Goal: Task Accomplishment & Management: Use online tool/utility

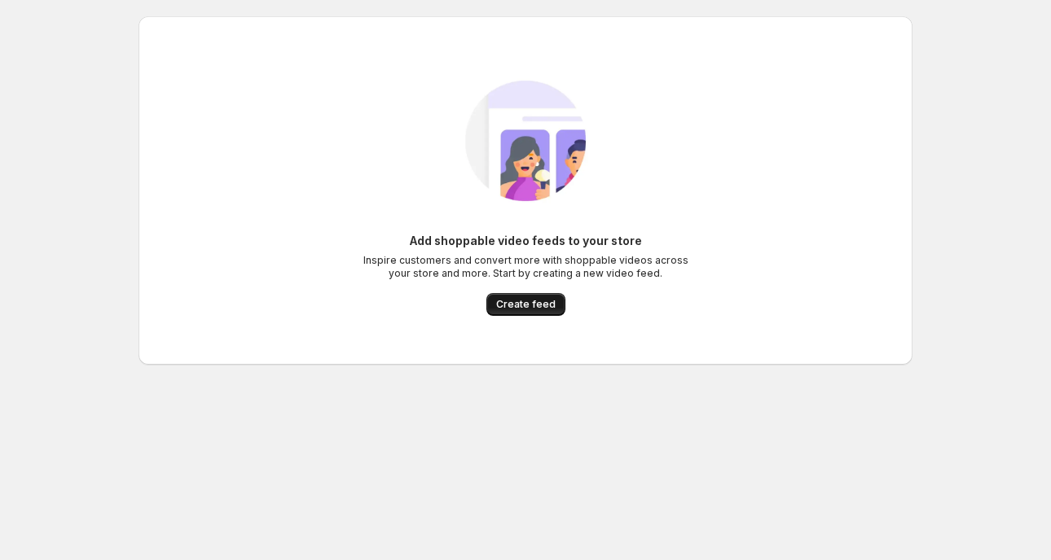
click at [526, 309] on span "Create feed" at bounding box center [525, 304] width 59 height 13
click at [510, 304] on span "Create feed" at bounding box center [525, 304] width 59 height 13
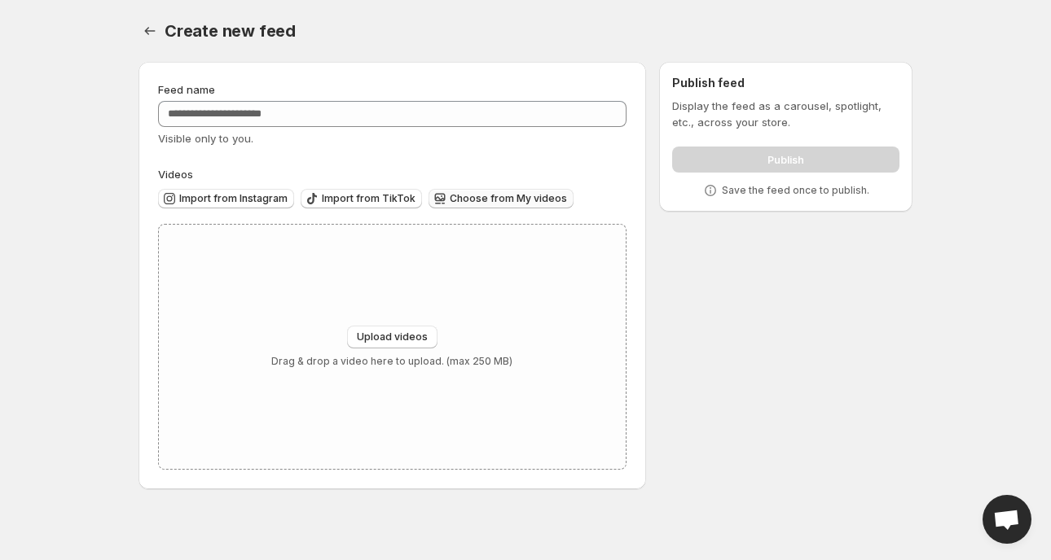
click at [439, 195] on icon "button" at bounding box center [440, 199] width 16 height 16
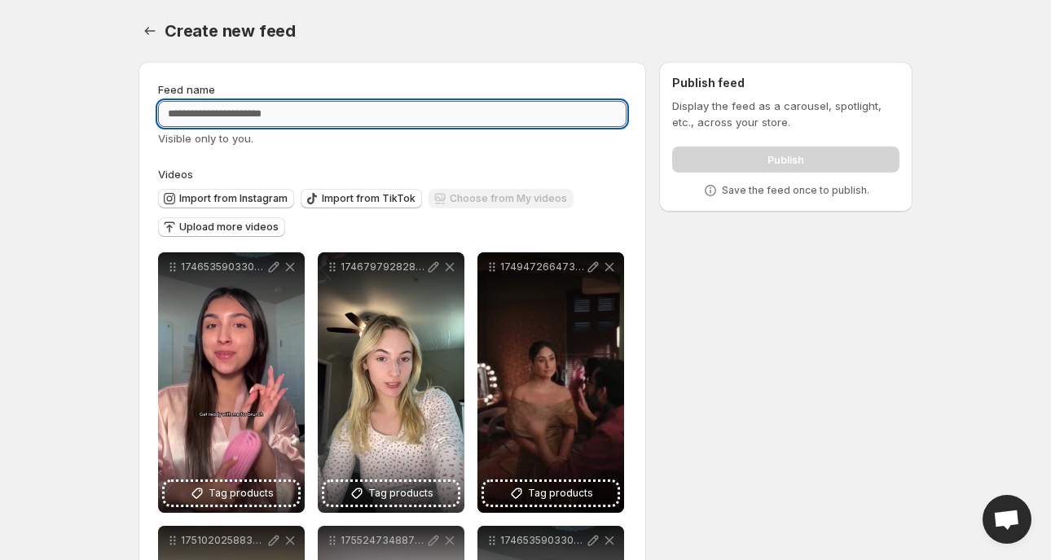
click at [352, 112] on input "Feed name" at bounding box center [392, 114] width 468 height 26
type input "**********"
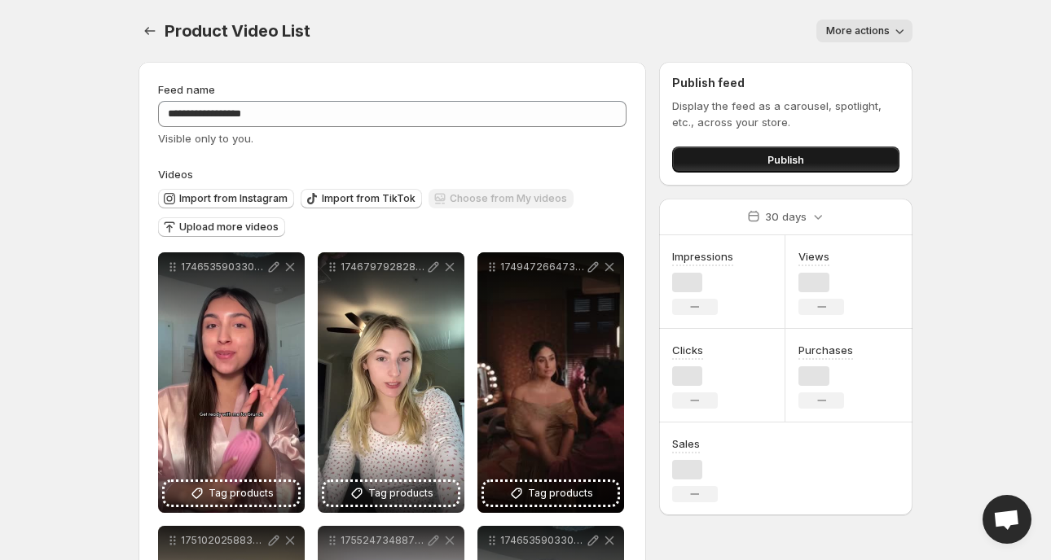
click at [781, 161] on span "Publish" at bounding box center [785, 159] width 37 height 16
